Goal: Information Seeking & Learning: Learn about a topic

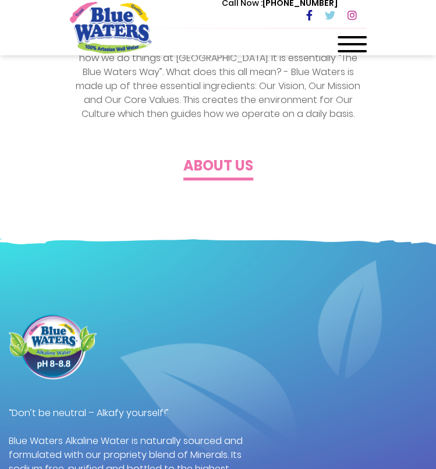
scroll to position [277, 0]
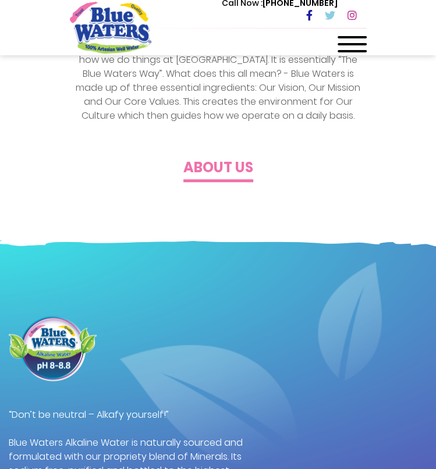
click at [216, 168] on h4 "About us" at bounding box center [218, 167] width 70 height 17
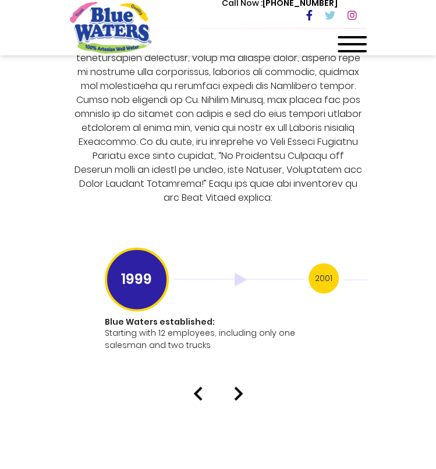
scroll to position [2910, 0]
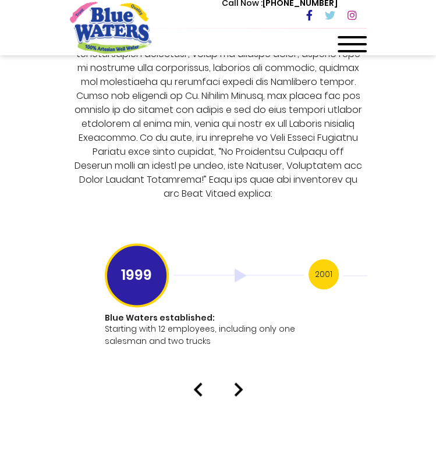
click at [327, 262] on h3 "2001" at bounding box center [323, 274] width 30 height 30
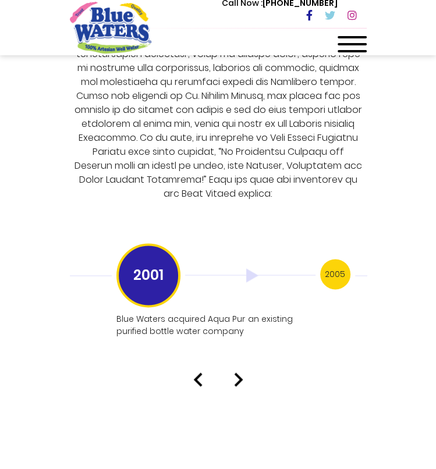
click at [327, 262] on h3 "2005" at bounding box center [335, 274] width 30 height 30
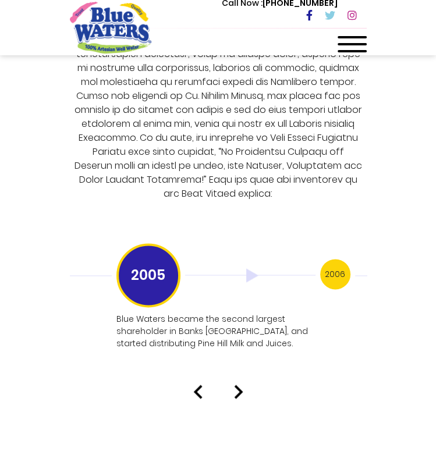
click at [327, 262] on h3 "2006" at bounding box center [335, 274] width 30 height 30
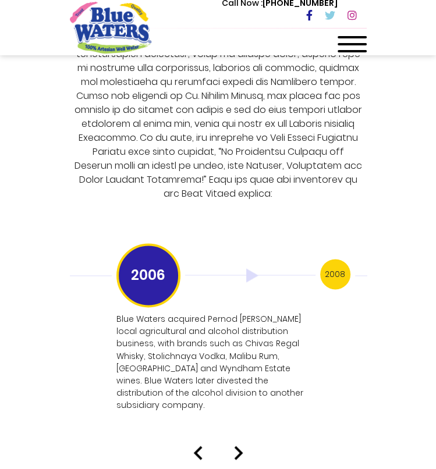
click at [327, 262] on h3 "2008" at bounding box center [335, 274] width 30 height 30
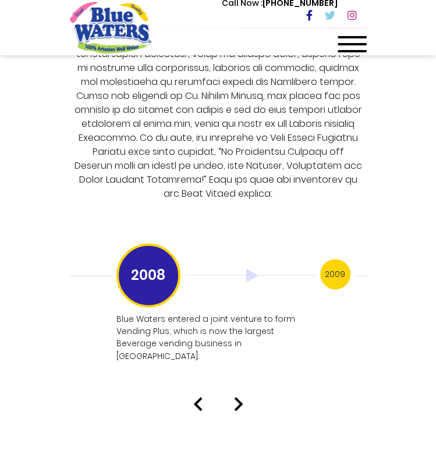
click at [327, 262] on h3 "2009" at bounding box center [335, 274] width 30 height 30
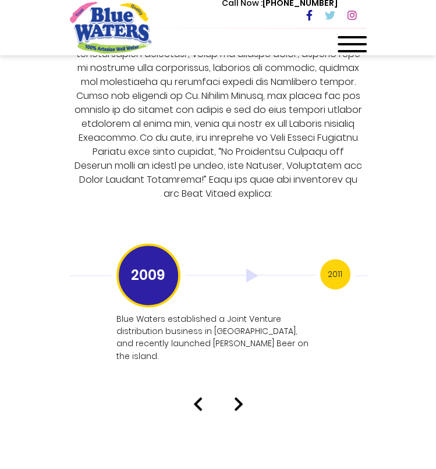
click at [327, 262] on h3 "2011" at bounding box center [335, 274] width 30 height 30
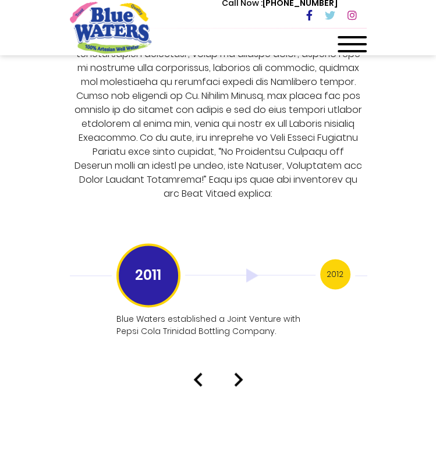
click at [327, 262] on h3 "2012" at bounding box center [335, 274] width 30 height 30
click at [327, 262] on h3 "2013" at bounding box center [335, 274] width 30 height 30
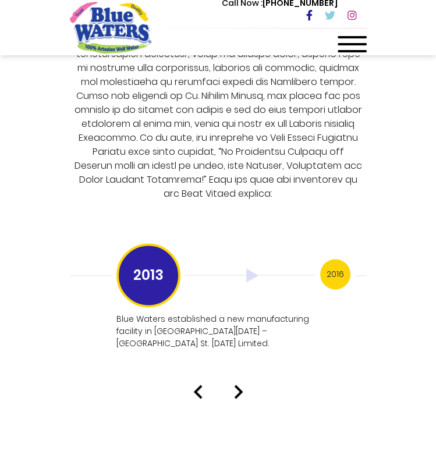
click at [327, 262] on h3 "2016" at bounding box center [335, 274] width 30 height 30
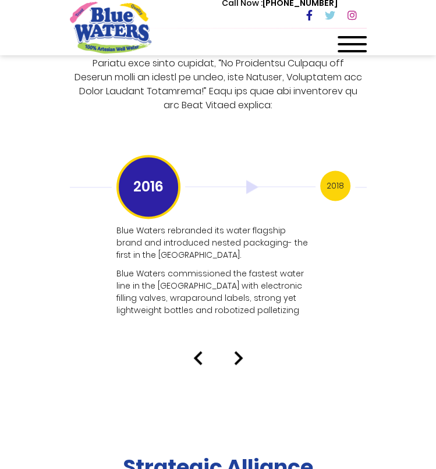
scroll to position [2988, 0]
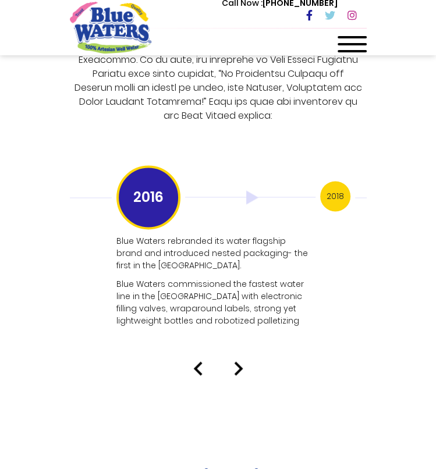
click at [334, 181] on h3 "2018" at bounding box center [335, 196] width 30 height 30
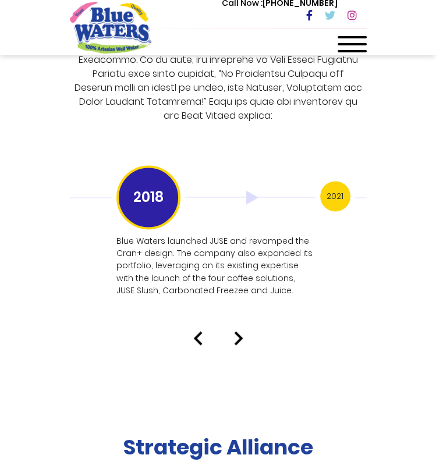
click at [334, 181] on h3 "2021" at bounding box center [335, 196] width 30 height 30
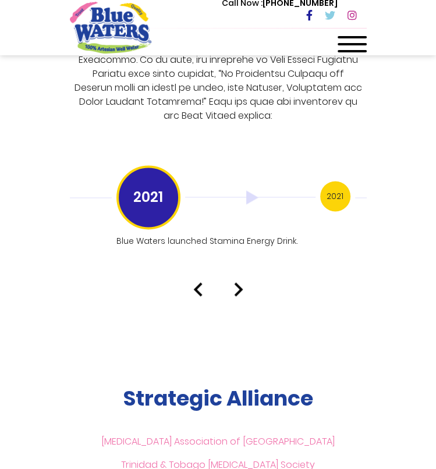
click at [334, 181] on h3 "2021" at bounding box center [335, 196] width 30 height 30
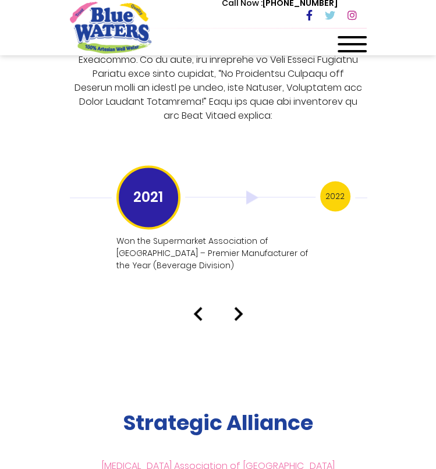
click at [334, 181] on h3 "2022" at bounding box center [335, 196] width 30 height 30
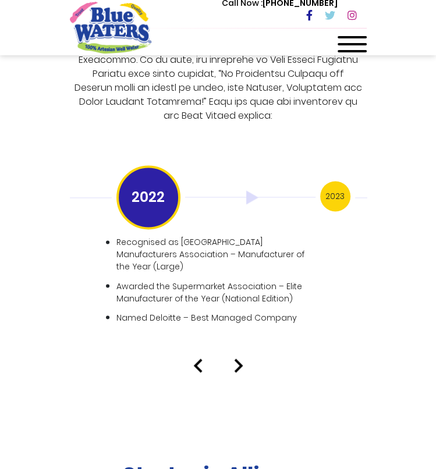
click at [334, 181] on h3 "2023" at bounding box center [335, 196] width 30 height 30
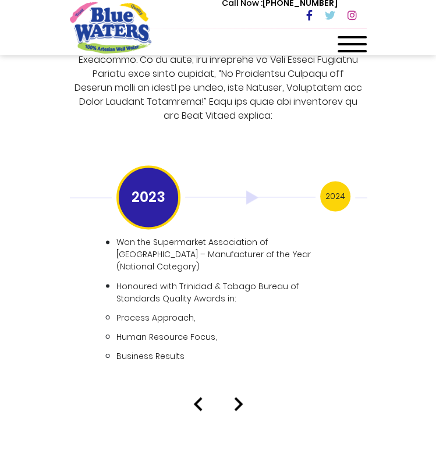
click at [334, 181] on h3 "2024" at bounding box center [335, 196] width 30 height 30
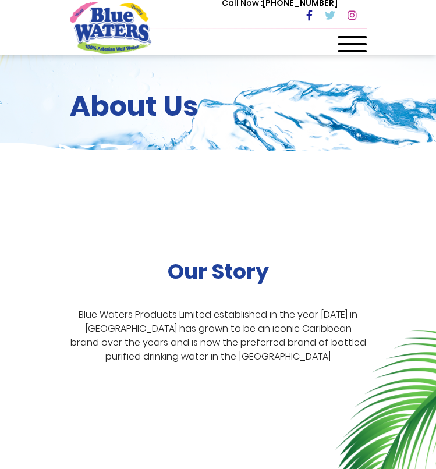
scroll to position [70, 0]
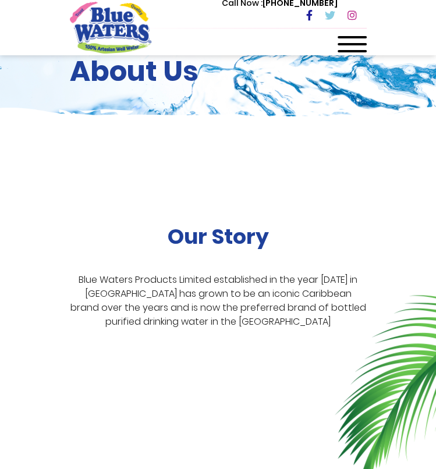
click at [354, 45] on span at bounding box center [351, 44] width 29 height 2
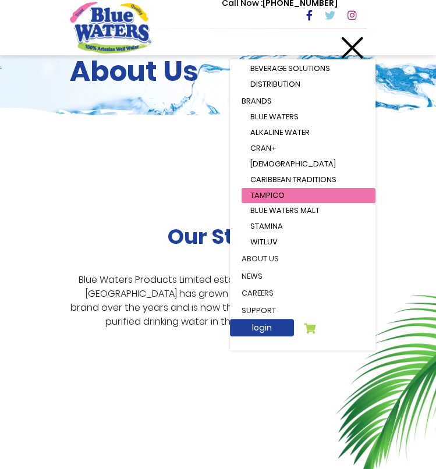
scroll to position [0, 0]
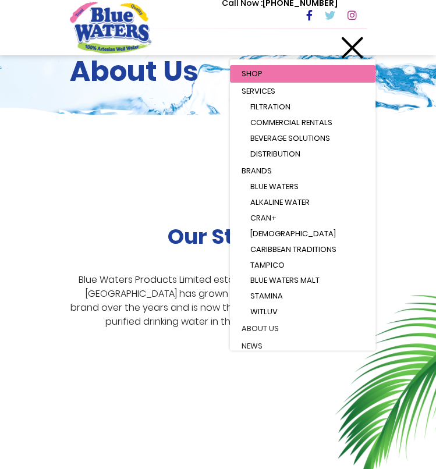
click at [279, 329] on link "about us" at bounding box center [302, 328] width 145 height 17
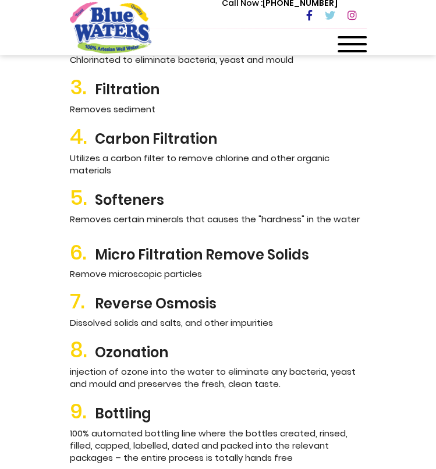
scroll to position [1725, 0]
